Goal: Information Seeking & Learning: Learn about a topic

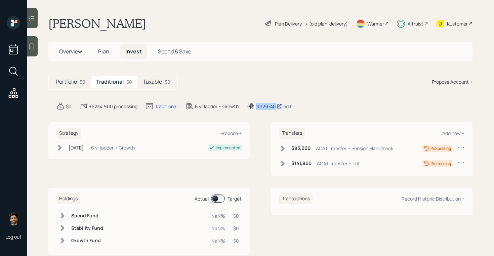
drag, startPoint x: 276, startPoint y: 109, endPoint x: 253, endPoint y: 107, distance: 22.9
click at [253, 107] on div "10129740 edit" at bounding box center [269, 106] width 45 height 8
copy div "10129740"
drag, startPoint x: 263, startPoint y: 106, endPoint x: 107, endPoint y: 0, distance: 188.6
click at [0, 0] on div "Log out Sandra Alvord Plan Delivery • (old plan-delivery) Warmer Altruist Kusto…" at bounding box center [247, 128] width 494 height 256
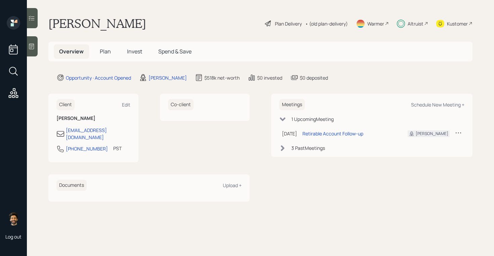
click at [136, 55] on span "Invest" at bounding box center [134, 51] width 15 height 7
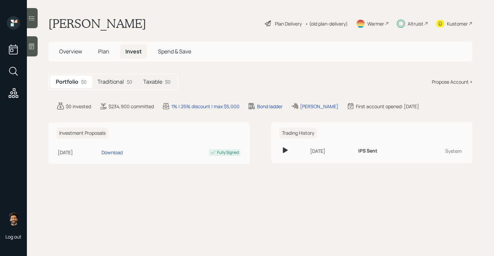
click at [122, 82] on h5 "Traditional" at bounding box center [111, 82] width 27 height 6
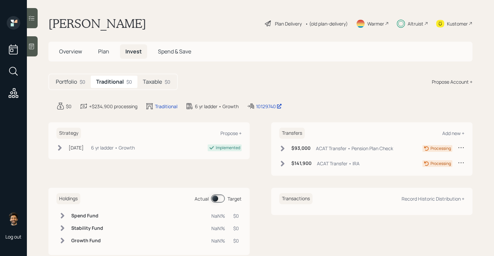
click at [147, 83] on h5 "Taxable" at bounding box center [152, 82] width 19 height 6
